Goal: Transaction & Acquisition: Purchase product/service

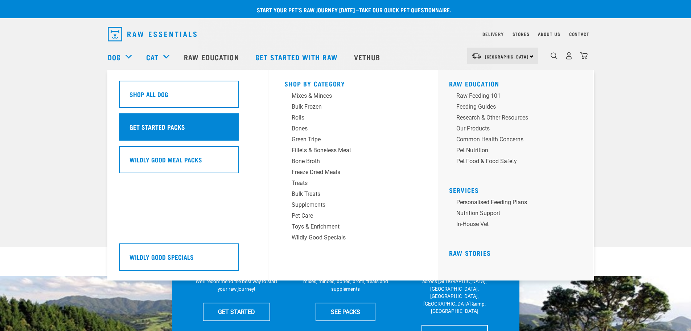
click at [131, 119] on div "Get Started Packs" at bounding box center [179, 126] width 120 height 27
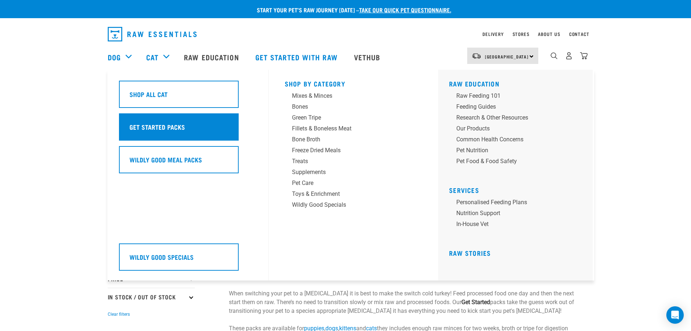
click at [157, 126] on h5 "Get Started Packs" at bounding box center [158, 126] width 56 height 9
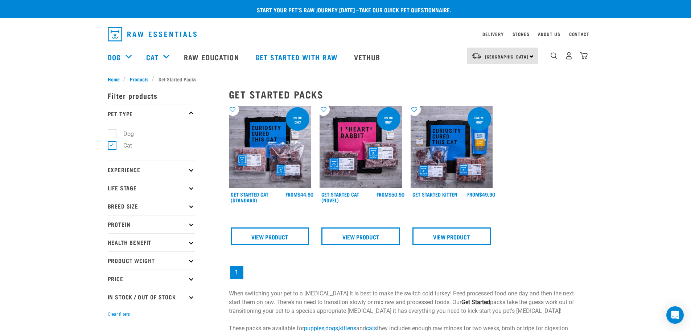
click at [276, 147] on img at bounding box center [270, 147] width 82 height 82
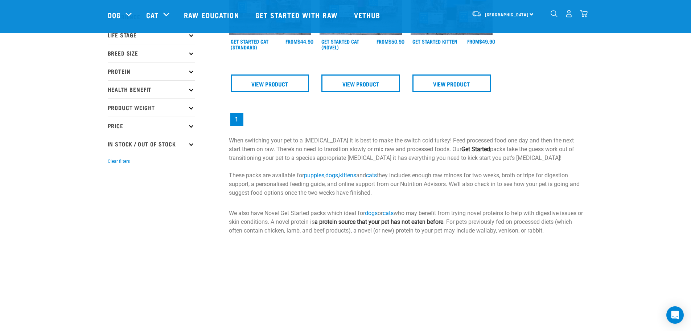
scroll to position [109, 0]
